Goal: Information Seeking & Learning: Understand process/instructions

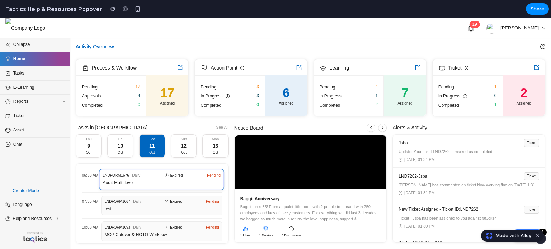
click at [122, 180] on span "Audit Multi level" at bounding box center [155, 183] width 105 height 7
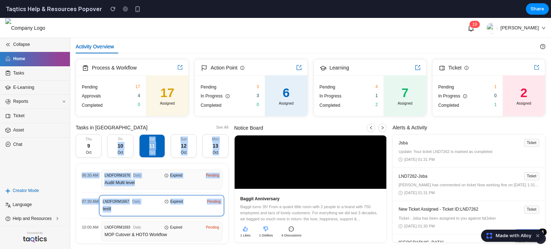
drag, startPoint x: 118, startPoint y: 144, endPoint x: 180, endPoint y: 205, distance: 86.7
click at [180, 205] on div "[DATE] [DATE] [DATE] [DATE] [DATE] 06:30 AM LNDFORM1676 Daily Expired Pending A…" at bounding box center [152, 189] width 153 height 110
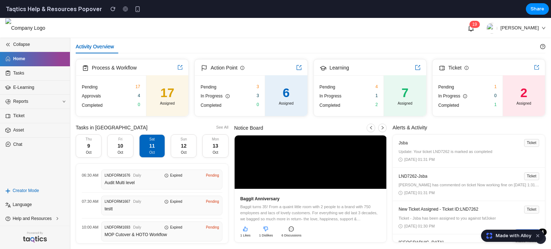
click at [278, 25] on div "1 9 [PERSON_NAME]" at bounding box center [275, 28] width 540 height 20
click at [57, 103] on span "Reports" at bounding box center [36, 101] width 47 height 7
click at [40, 221] on span "Help and Resources" at bounding box center [36, 218] width 47 height 7
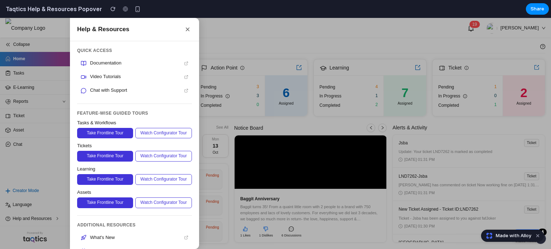
click at [190, 29] on button "×" at bounding box center [187, 29] width 9 height 9
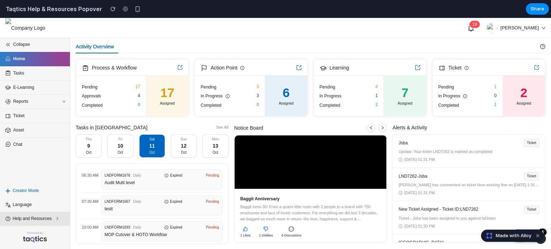
click at [39, 222] on span "Help and Resources" at bounding box center [36, 218] width 47 height 7
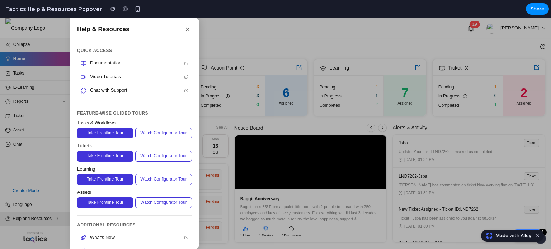
click at [39, 222] on div at bounding box center [275, 133] width 551 height 231
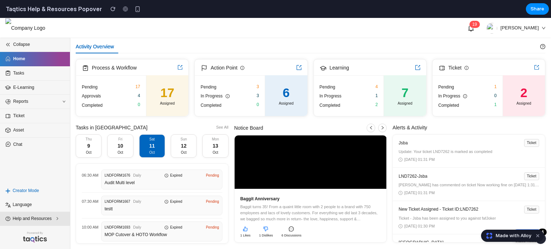
click at [39, 222] on span "Help and Resources" at bounding box center [36, 218] width 47 height 7
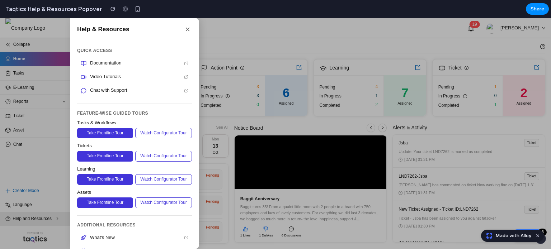
click at [39, 222] on div at bounding box center [275, 133] width 551 height 231
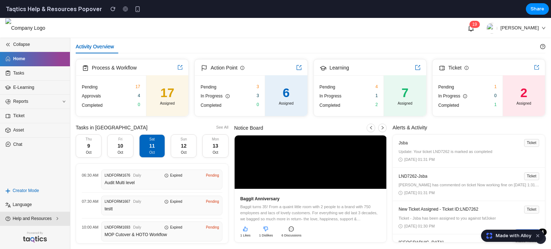
click at [49, 215] on span "Help and Resources" at bounding box center [36, 218] width 47 height 7
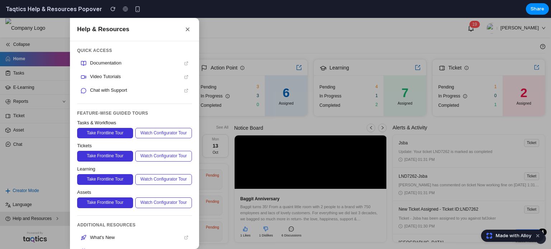
click at [49, 215] on div at bounding box center [275, 133] width 551 height 231
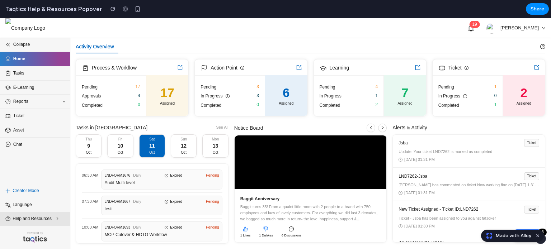
click at [49, 215] on span "Help and Resources" at bounding box center [36, 218] width 47 height 7
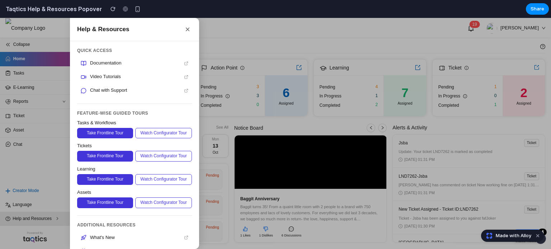
click at [49, 215] on div at bounding box center [275, 133] width 551 height 231
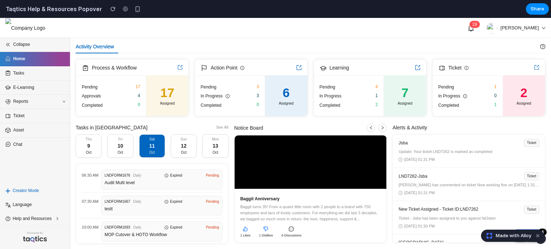
click at [506, 236] on span "Made with Alloy" at bounding box center [513, 235] width 35 height 7
